Goal: Check status: Check status

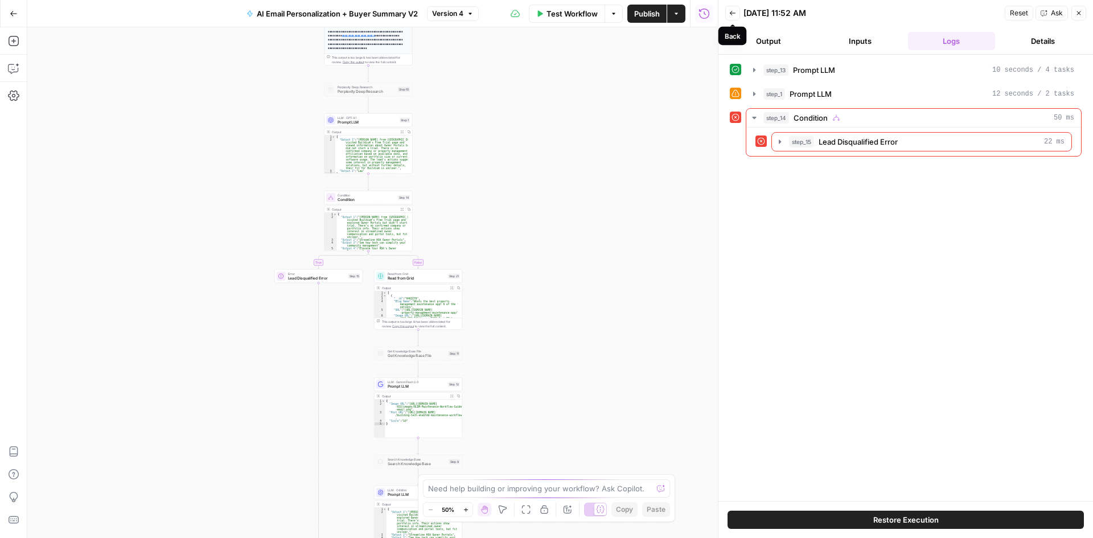
click at [736, 14] on button "Back" at bounding box center [732, 13] width 15 height 15
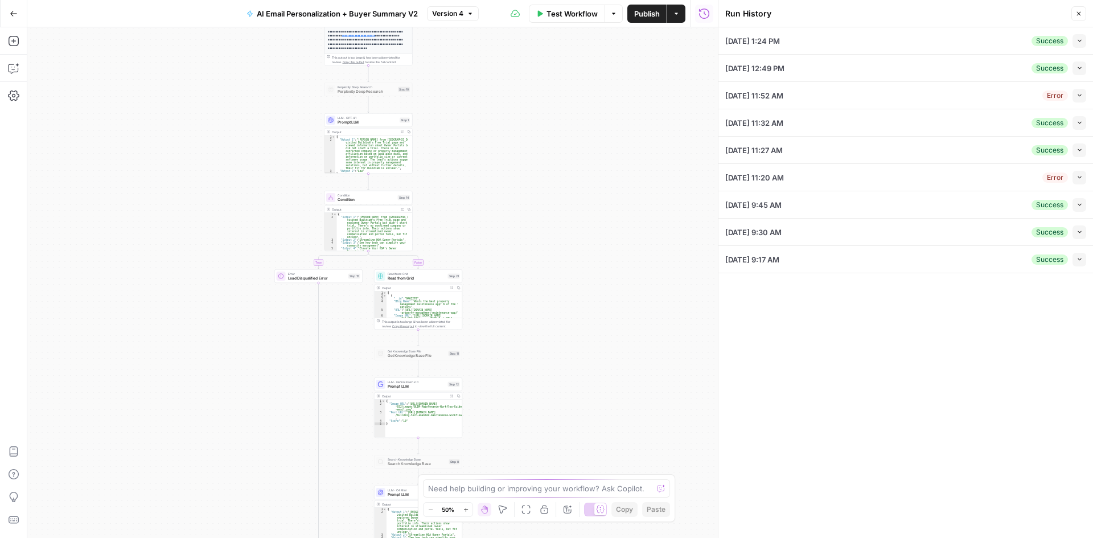
click at [1074, 42] on button "Collapse" at bounding box center [1079, 41] width 14 height 14
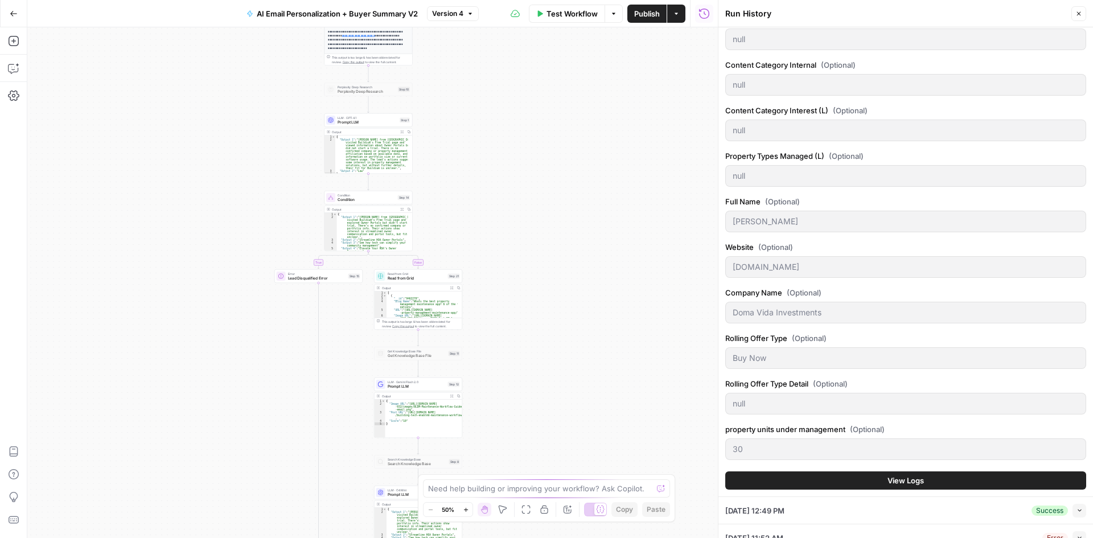
scroll to position [683, 0]
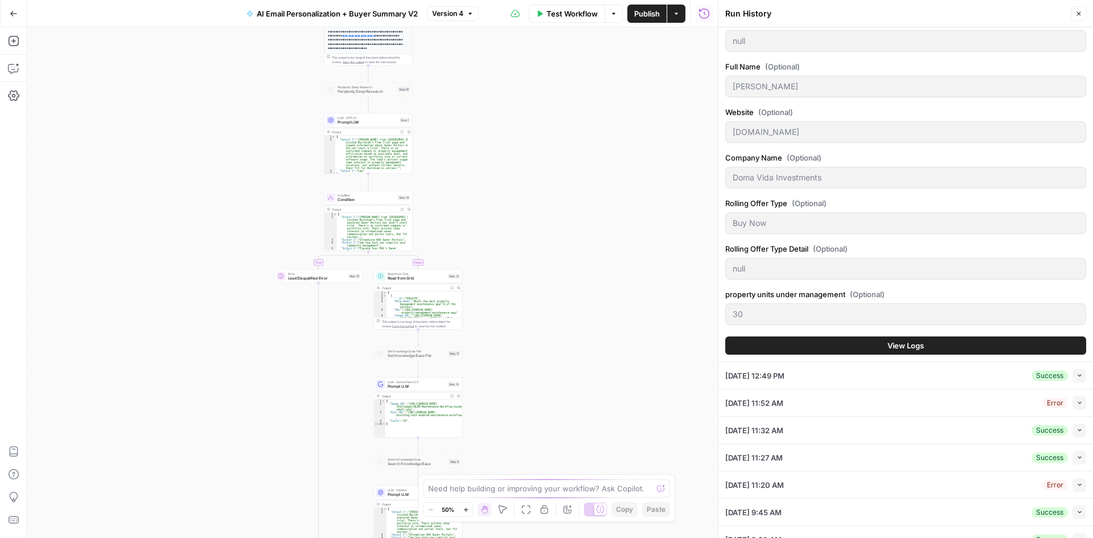
click at [797, 341] on button "View Logs" at bounding box center [905, 345] width 361 height 18
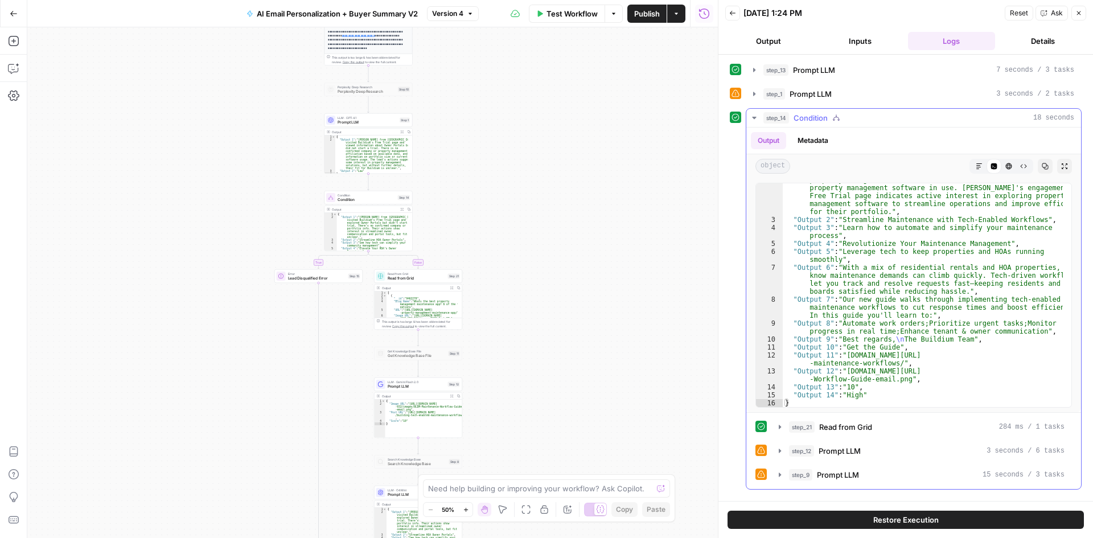
scroll to position [55, 0]
click at [777, 473] on icon "button" at bounding box center [779, 474] width 9 height 9
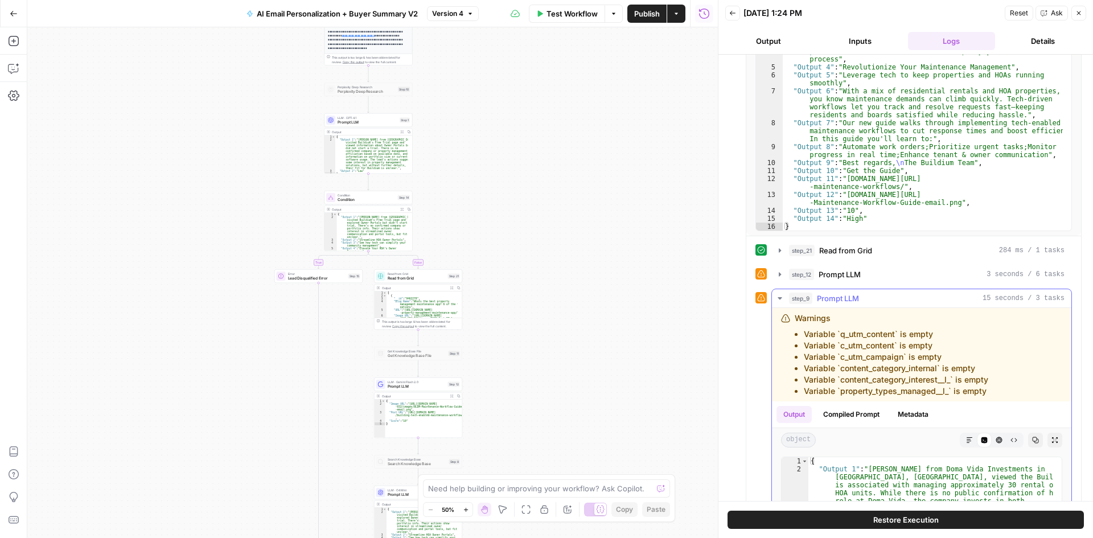
scroll to position [31, 0]
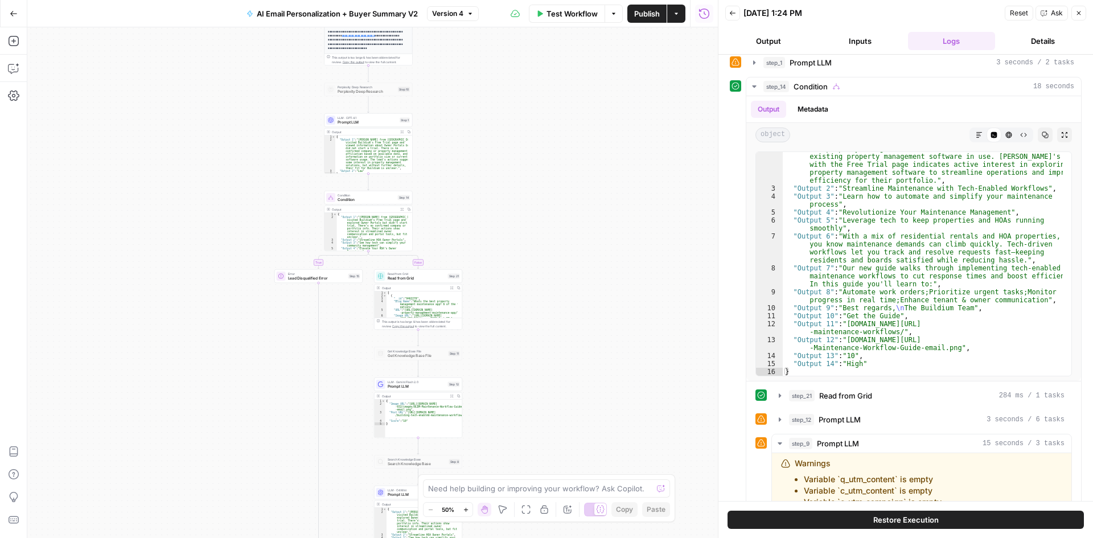
click at [838, 42] on button "Inputs" at bounding box center [860, 41] width 87 height 18
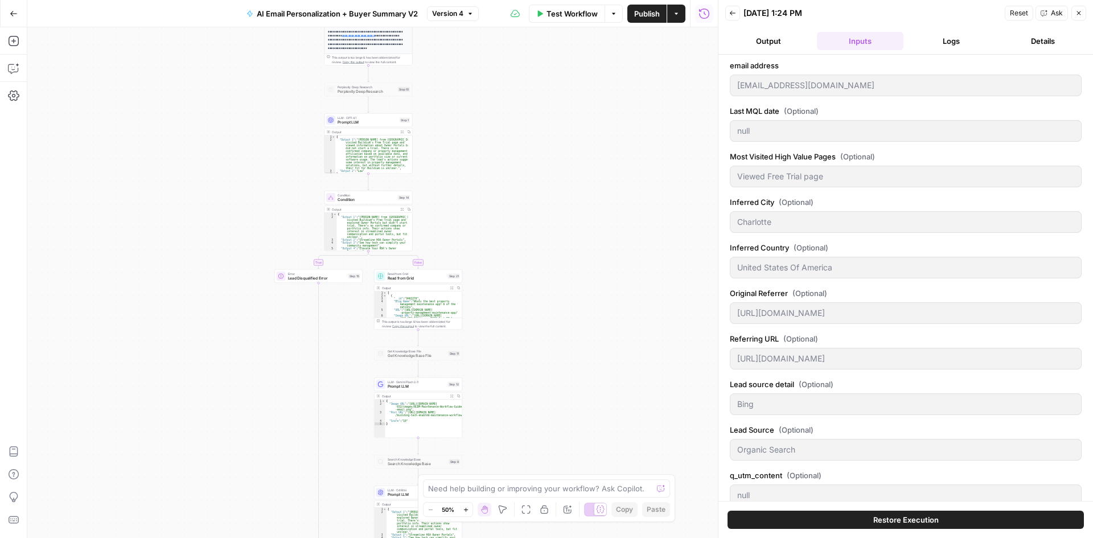
scroll to position [0, 0]
click at [771, 39] on button "Output" at bounding box center [768, 41] width 87 height 18
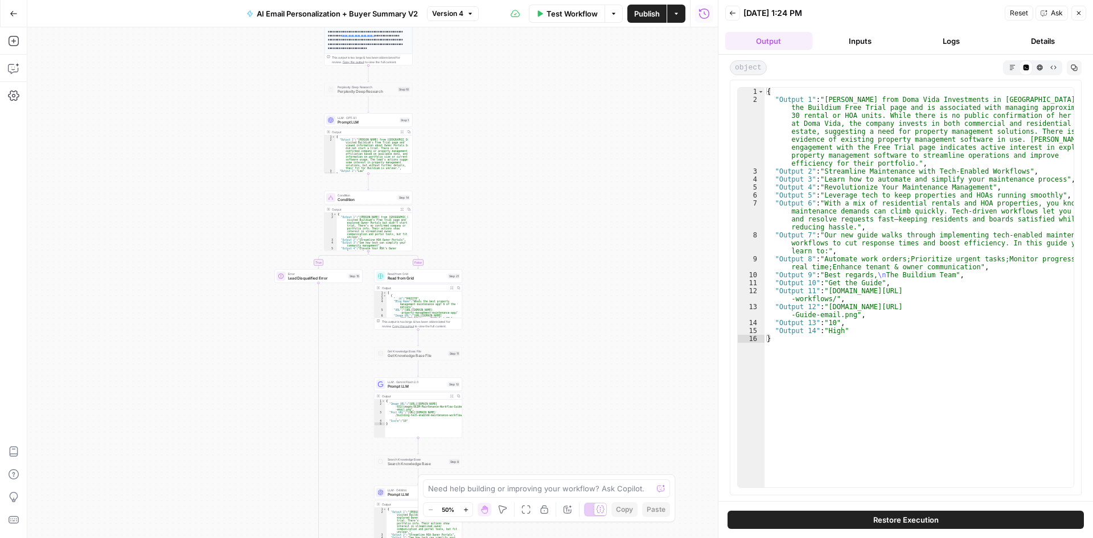
click at [734, 10] on icon "button" at bounding box center [732, 13] width 7 height 7
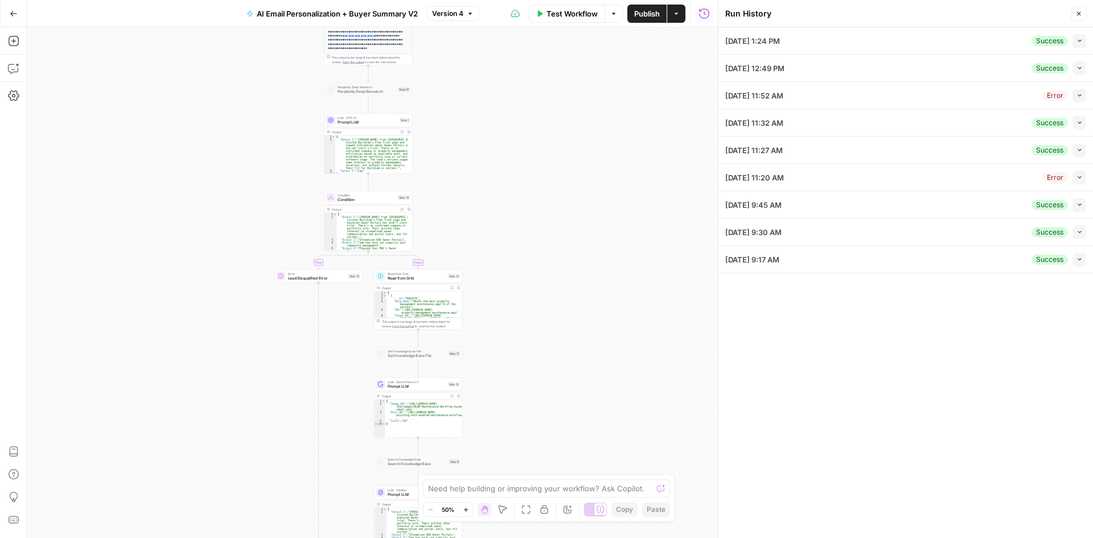
click at [729, 44] on span "[DATE] 1:24 PM" at bounding box center [752, 40] width 55 height 11
click at [805, 39] on div "[DATE] 1:24 PM Success Collapse" at bounding box center [905, 40] width 361 height 27
click at [1073, 41] on button "Collapse" at bounding box center [1079, 41] width 14 height 14
